Goal: Information Seeking & Learning: Learn about a topic

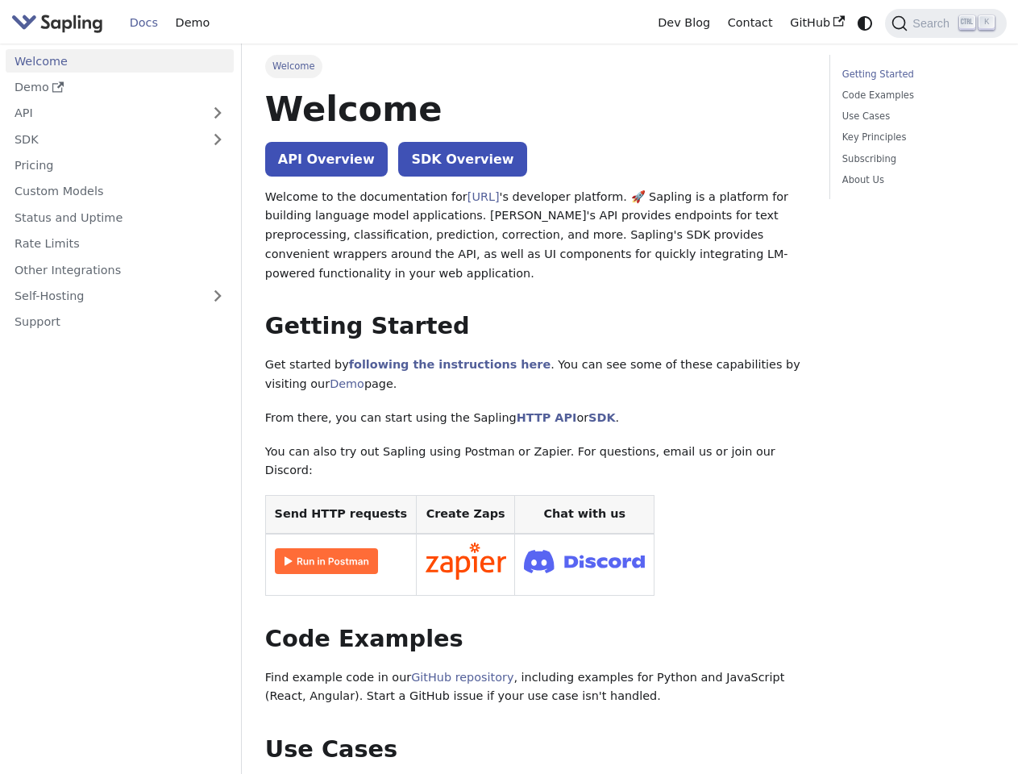
click at [865, 23] on icon "Switch between dark and light mode (currently system mode)" at bounding box center [865, 23] width 15 height 15
click at [946, 23] on span "Search" at bounding box center [934, 23] width 52 height 13
click at [217, 113] on button "Expand sidebar category 'API'" at bounding box center [218, 113] width 32 height 23
click at [217, 139] on button "Expand sidebar category 'SDK'" at bounding box center [218, 142] width 32 height 23
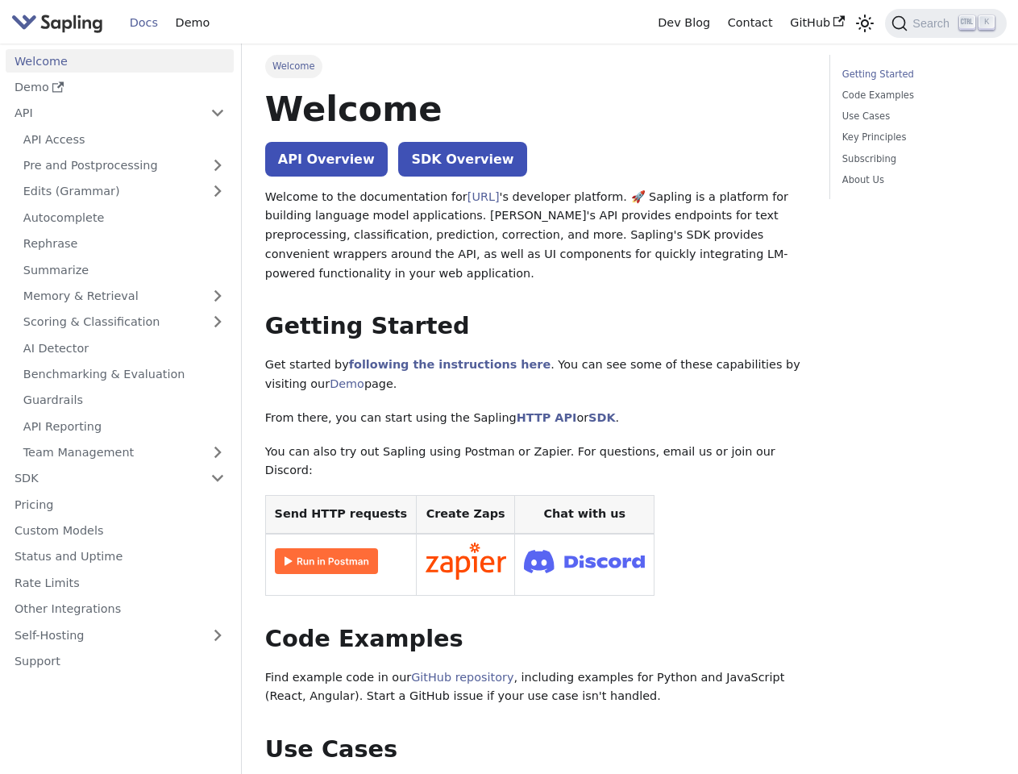
click at [119, 296] on link "Memory & Retrieval" at bounding box center [124, 296] width 219 height 23
